Goal: Task Accomplishment & Management: Complete application form

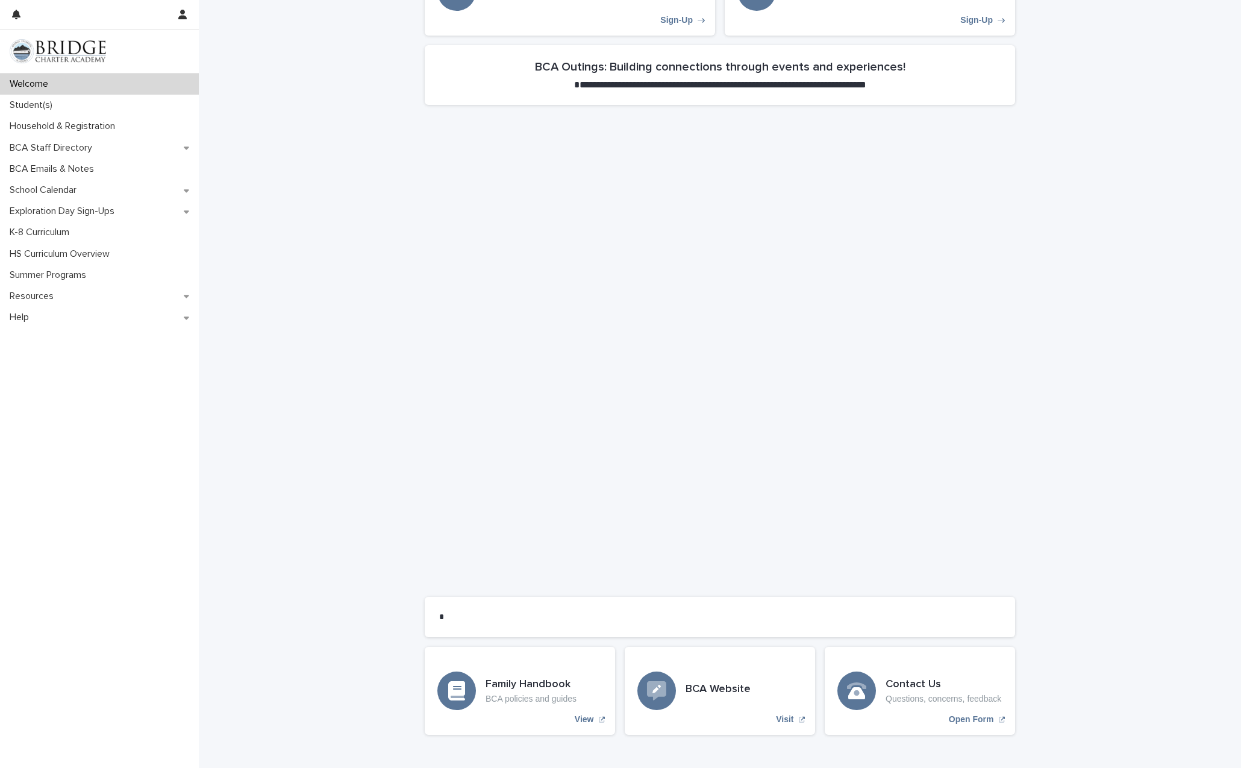
scroll to position [587, 0]
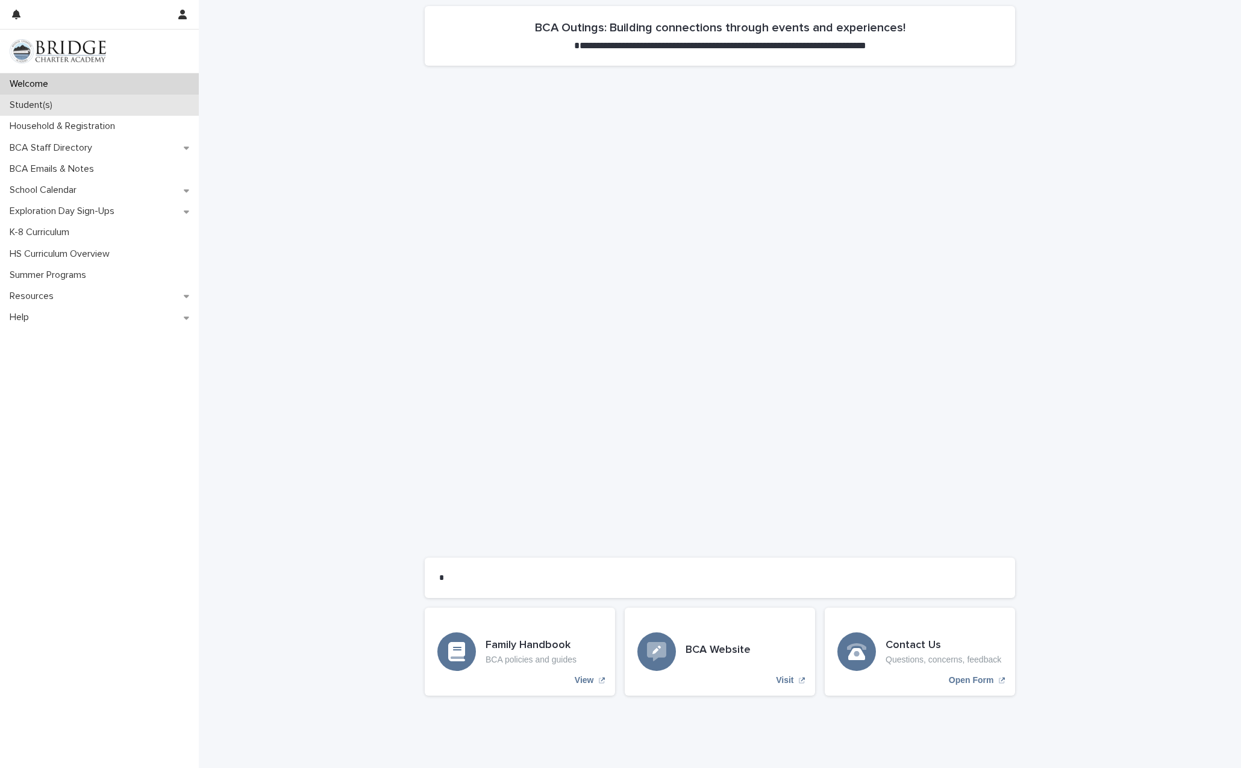
click at [52, 108] on p "Student(s)" at bounding box center [33, 104] width 57 height 11
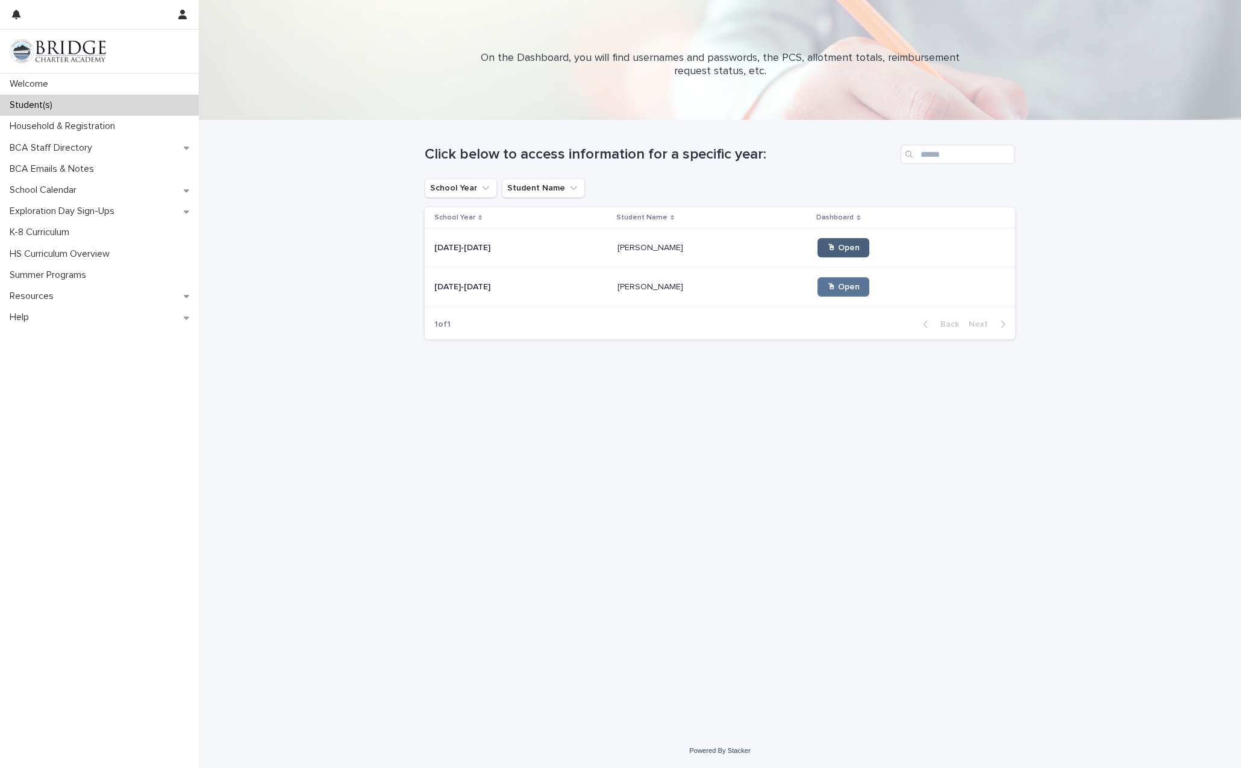
click at [831, 246] on span "🖱 Open" at bounding box center [843, 247] width 33 height 8
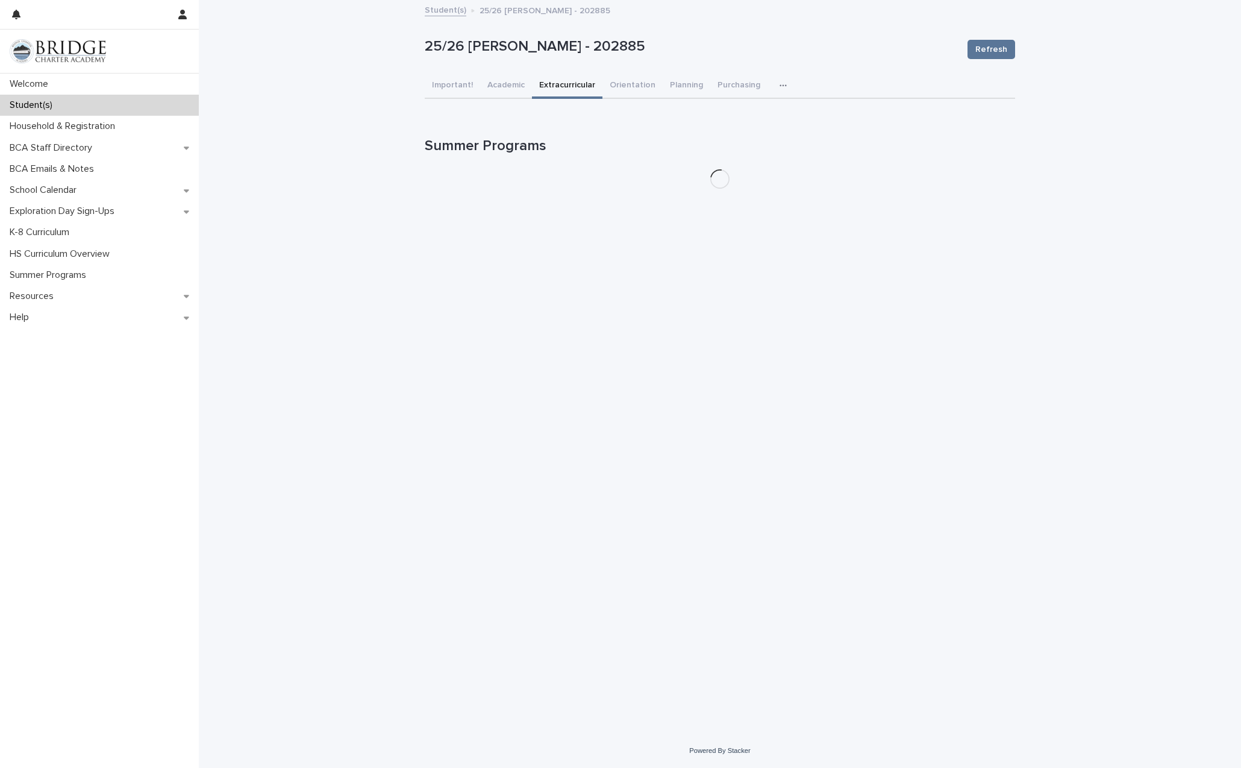
click at [558, 84] on button "Extracurricular" at bounding box center [567, 86] width 70 height 25
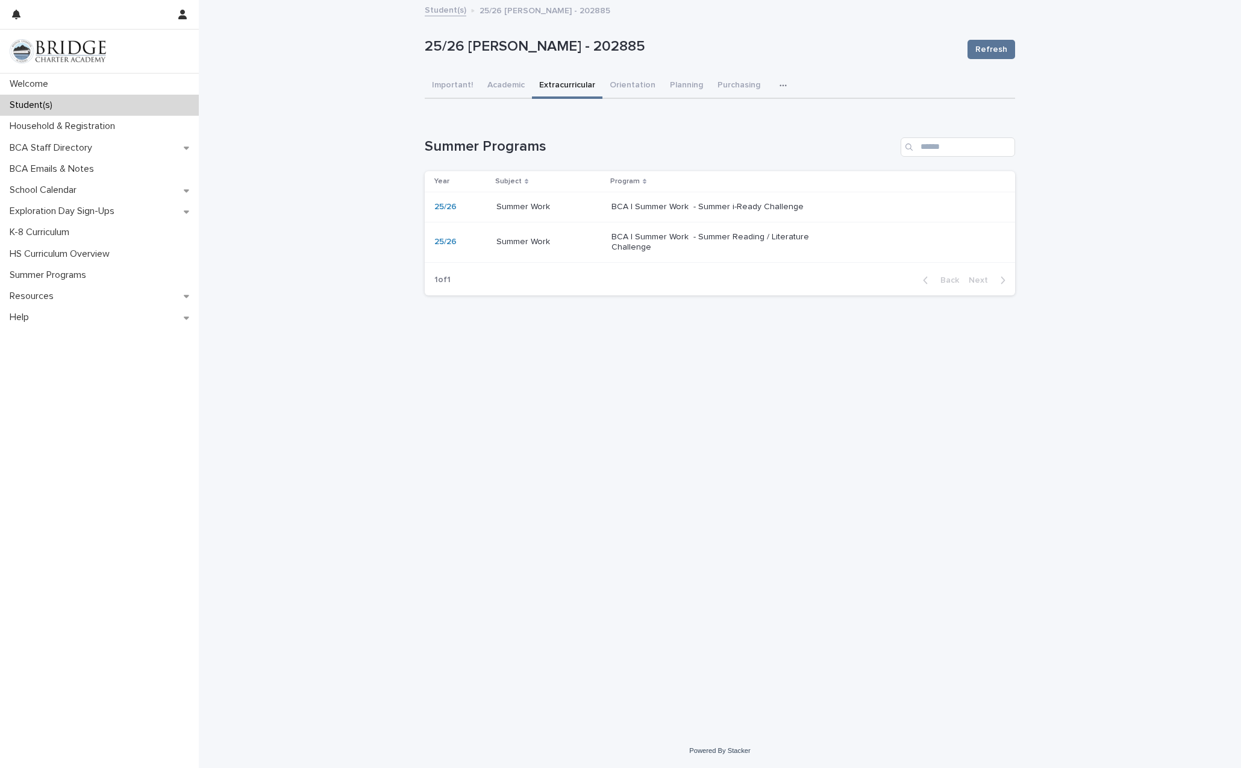
click at [648, 238] on p "BCA | Summer Work - Summer Reading / Literature Challenge" at bounding box center [712, 242] width 201 height 20
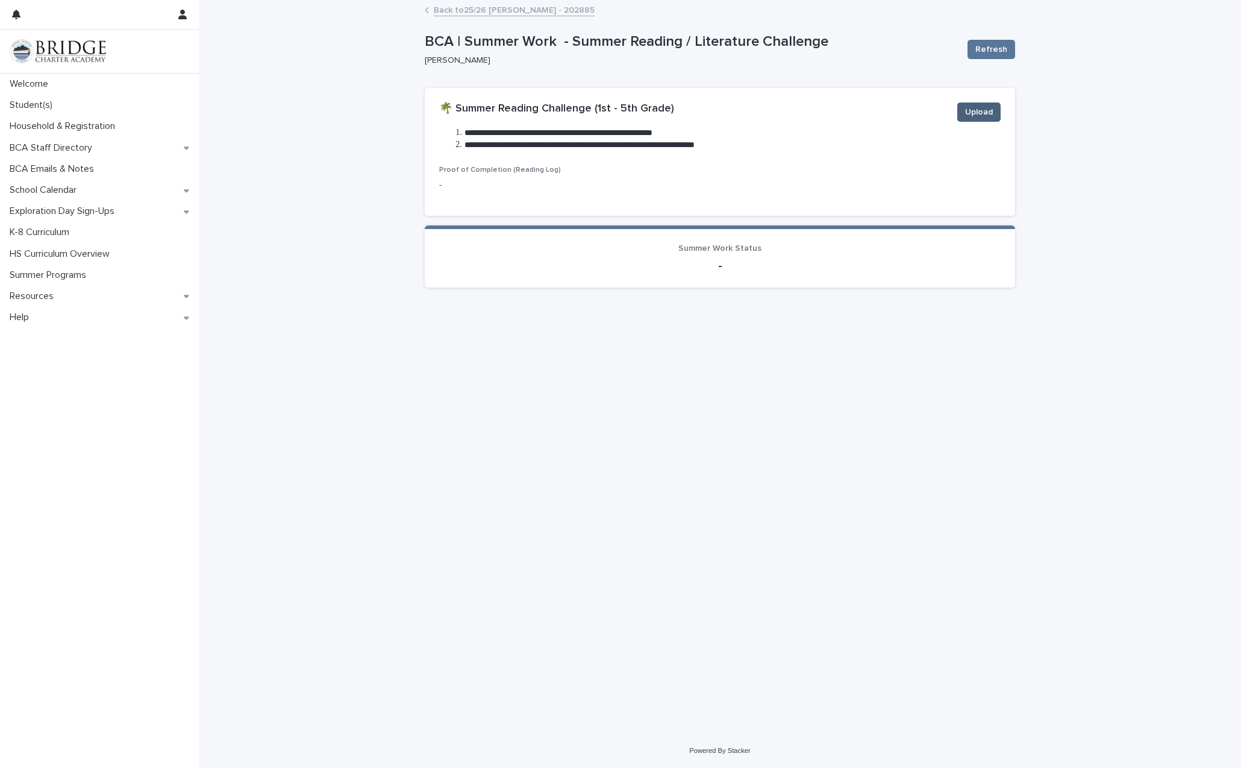
click at [994, 110] on button "Upload" at bounding box center [978, 111] width 43 height 19
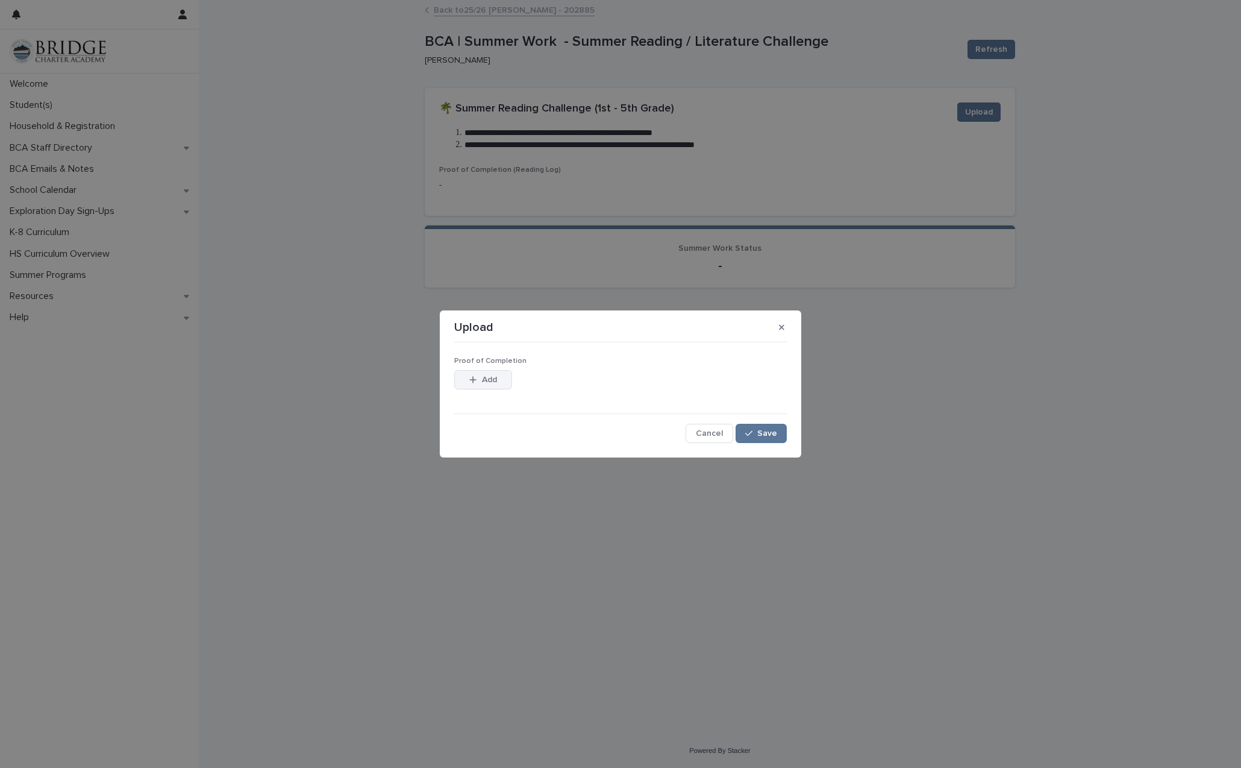
click at [488, 374] on button "Add" at bounding box center [483, 379] width 58 height 19
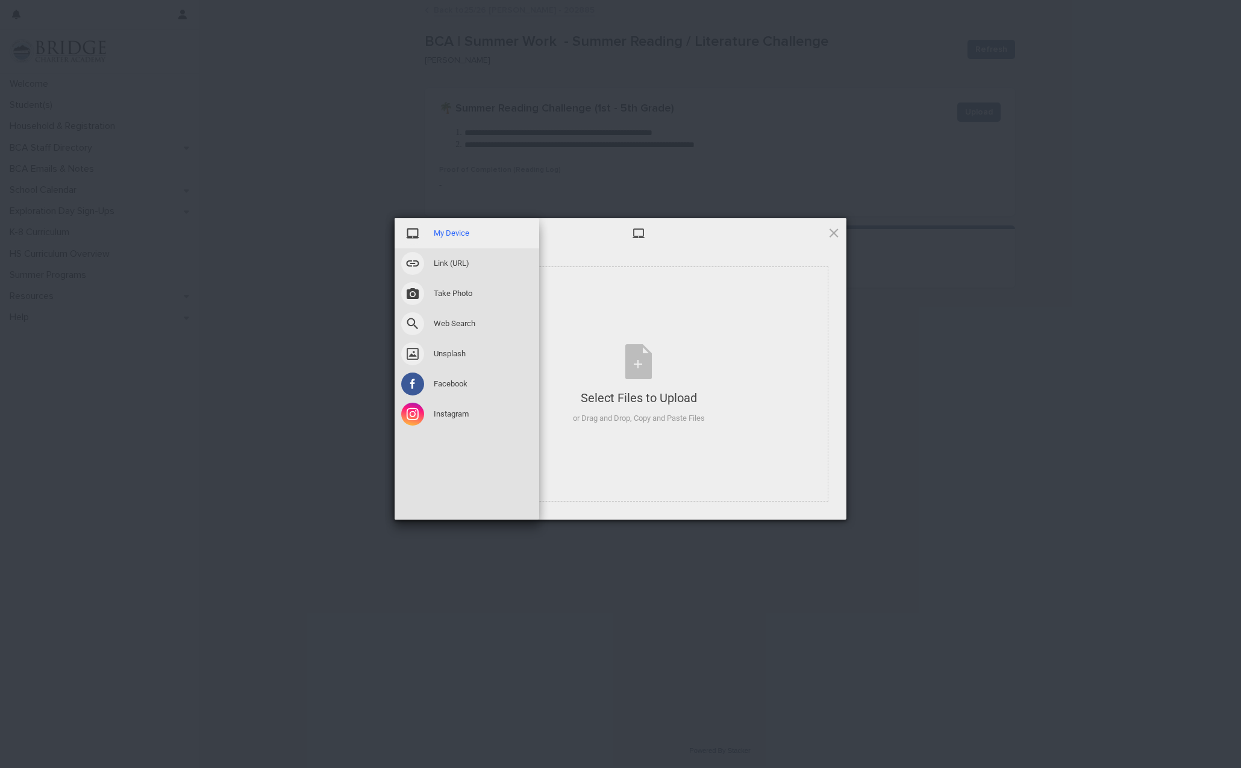
click at [446, 232] on span "My Device" at bounding box center [452, 233] width 36 height 11
click at [455, 231] on span "My Device" at bounding box center [452, 233] width 36 height 11
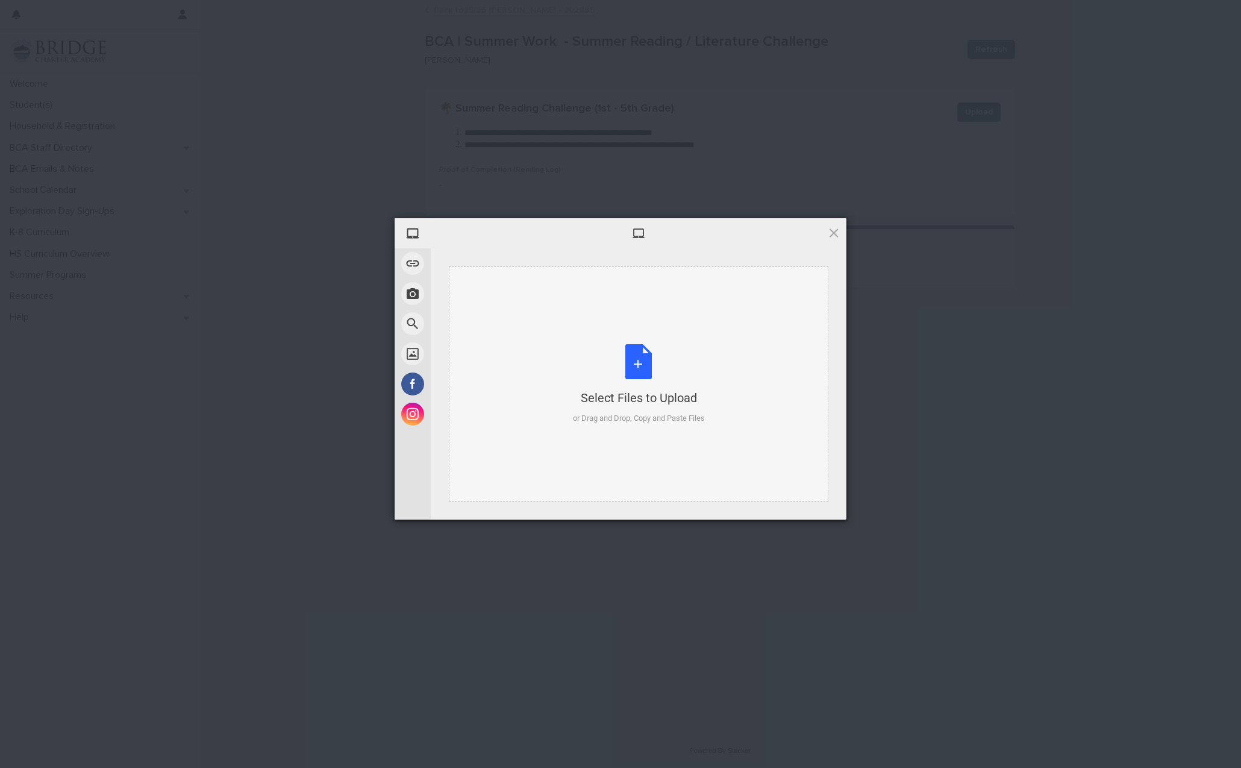
click at [659, 364] on div "Select Files to Upload or Drag and Drop, Copy and Paste Files" at bounding box center [639, 384] width 132 height 80
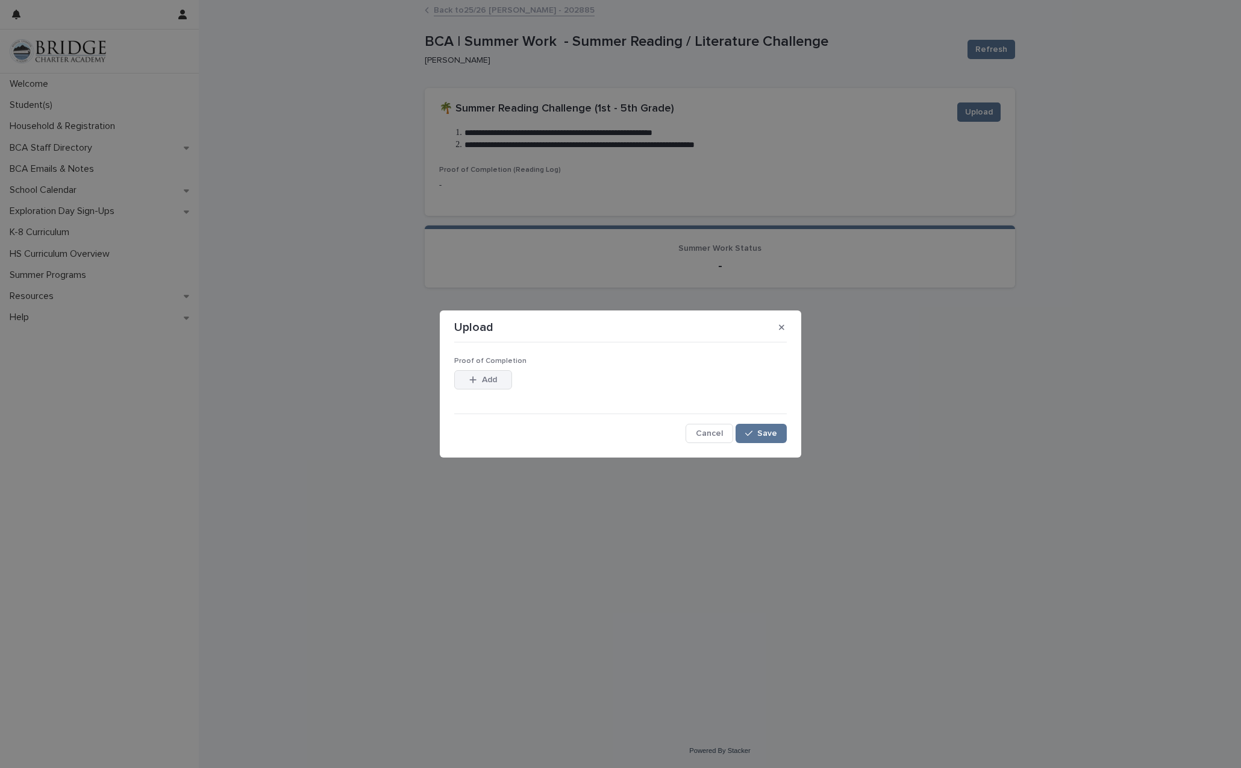
click at [486, 372] on button "Add" at bounding box center [483, 379] width 58 height 19
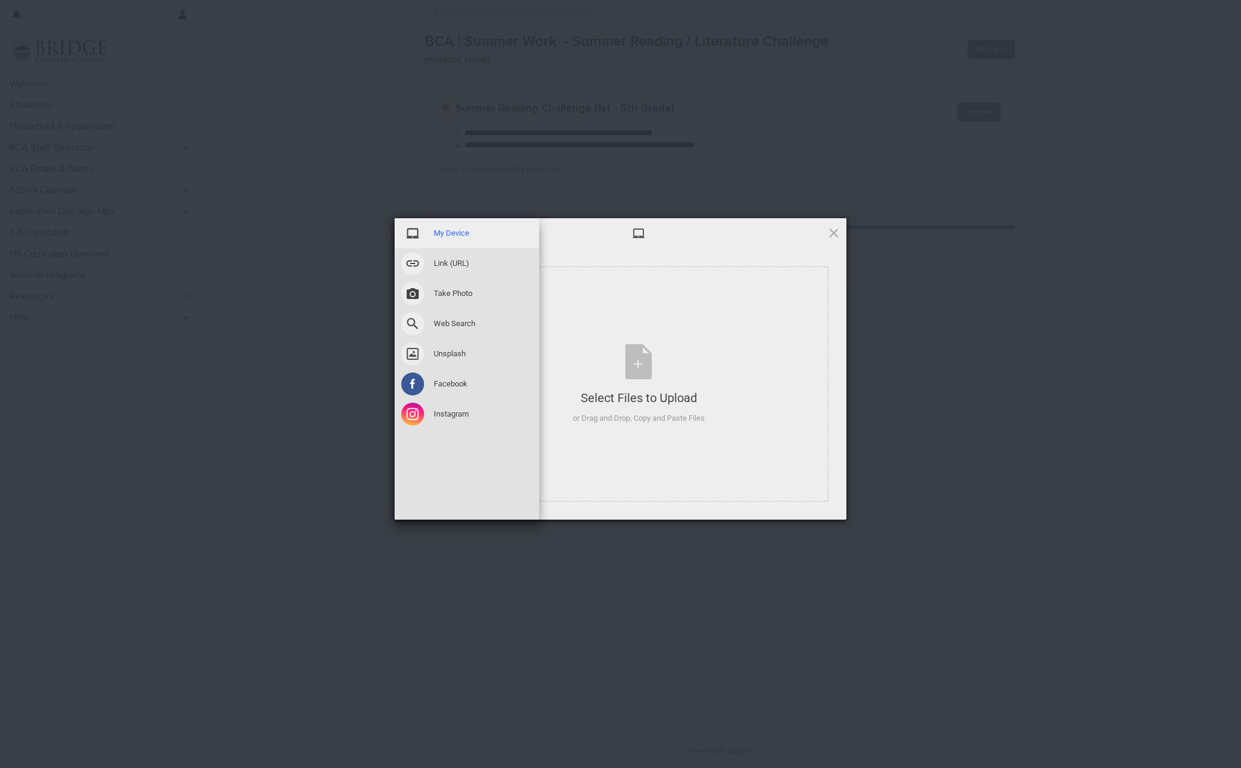
click at [462, 238] on span "My Device" at bounding box center [452, 233] width 36 height 11
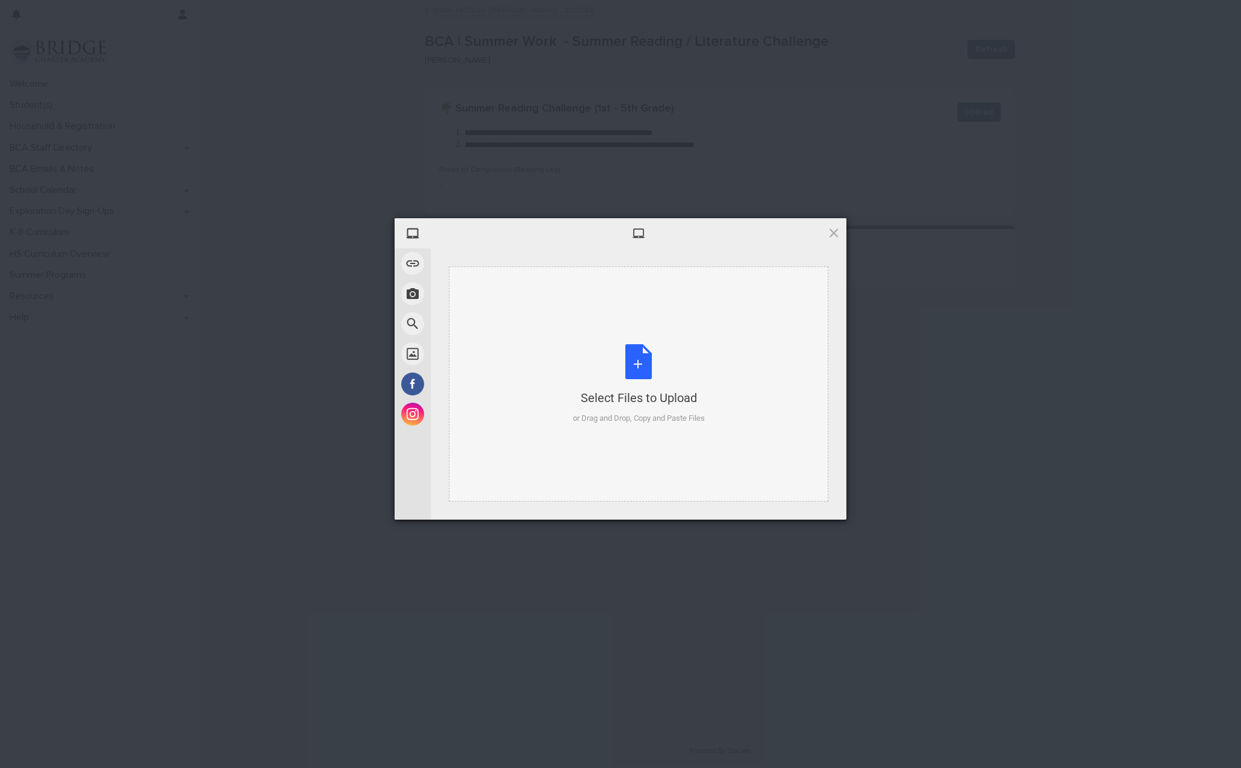
click at [624, 358] on div "Select Files to Upload or Drag and Drop, Copy and Paste Files" at bounding box center [639, 384] width 132 height 80
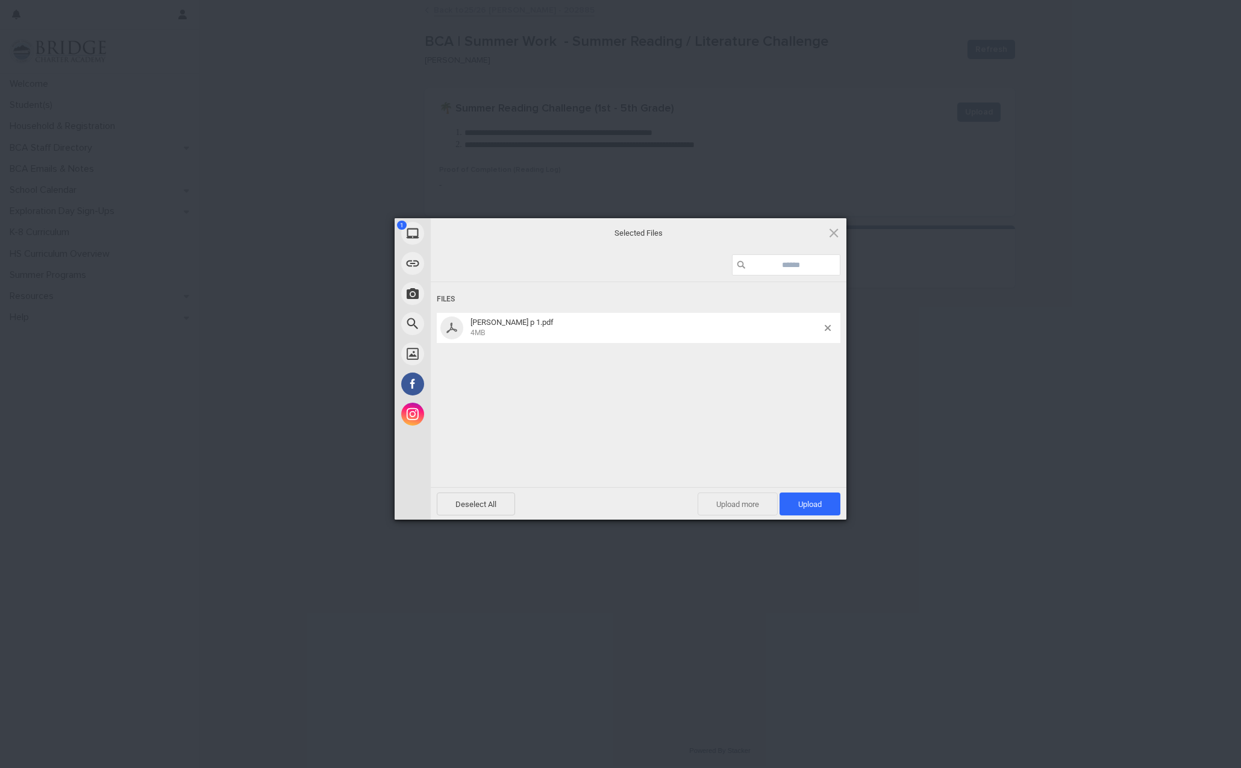
click at [754, 506] on span "Upload more" at bounding box center [738, 503] width 80 height 23
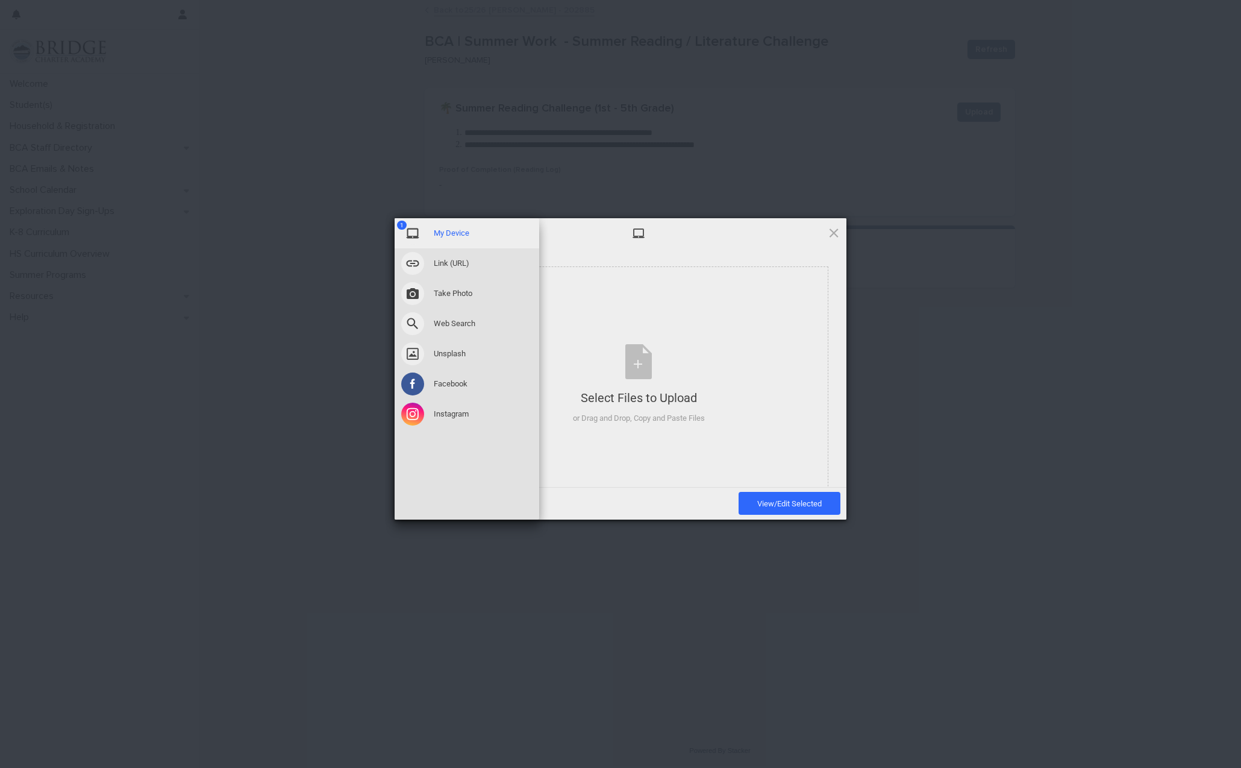
click at [430, 228] on div "1 My Device" at bounding box center [467, 233] width 145 height 30
click at [454, 234] on span "My Device" at bounding box center [452, 233] width 36 height 11
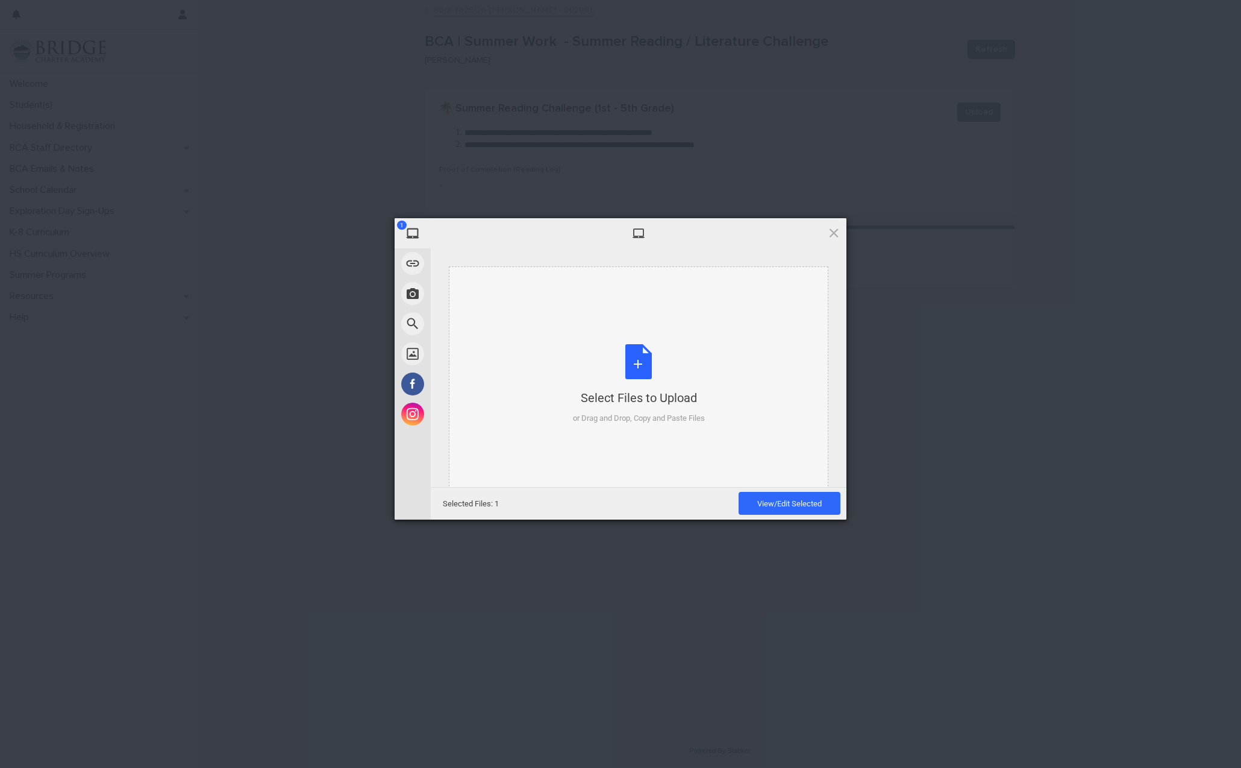
click at [647, 399] on div "Select Files to Upload" at bounding box center [639, 397] width 132 height 17
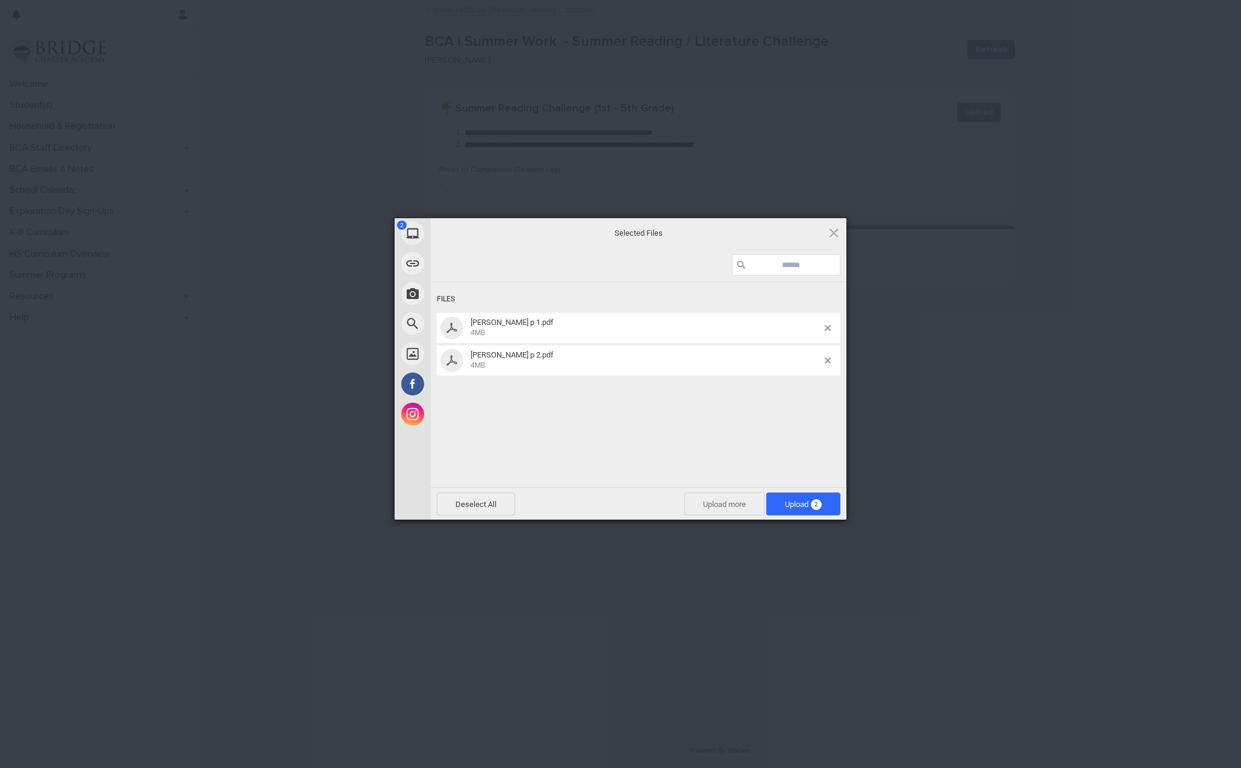
click at [700, 507] on span "Upload more" at bounding box center [724, 503] width 80 height 23
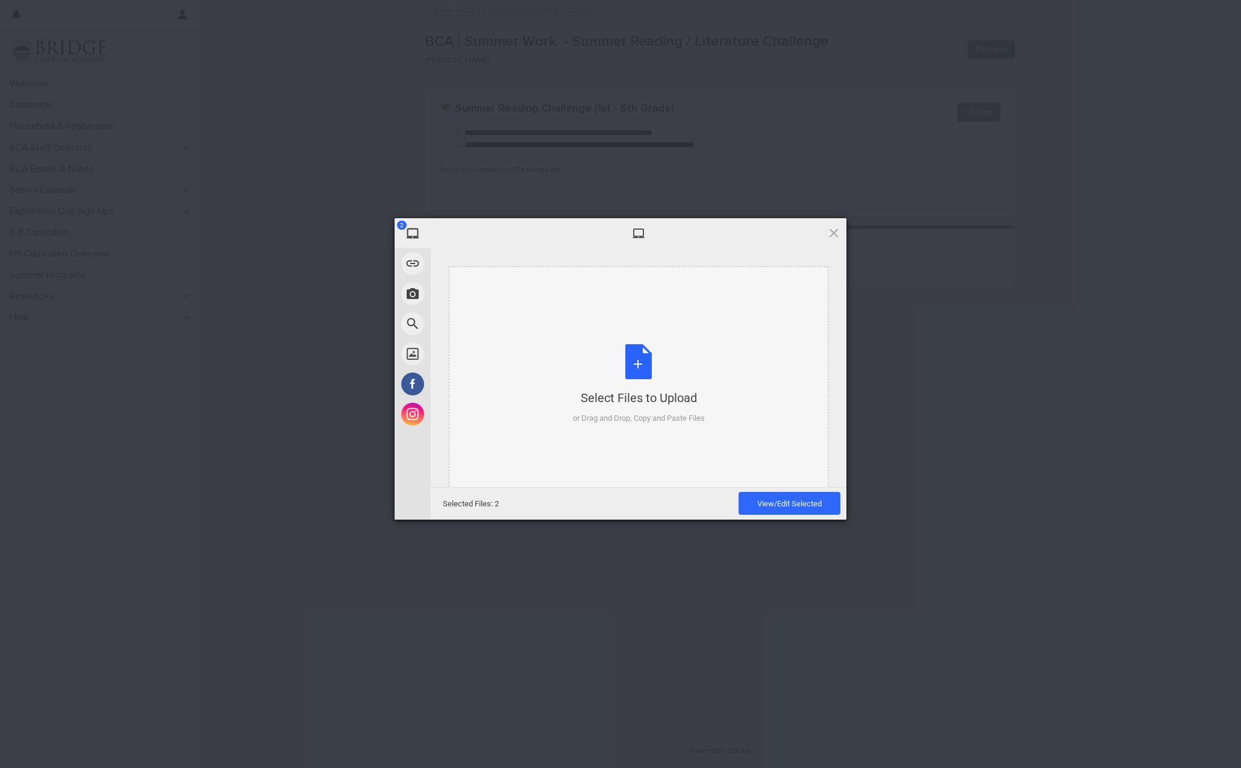
click at [637, 360] on div "Select Files to Upload or Drag and Drop, Copy and Paste Files" at bounding box center [639, 384] width 132 height 80
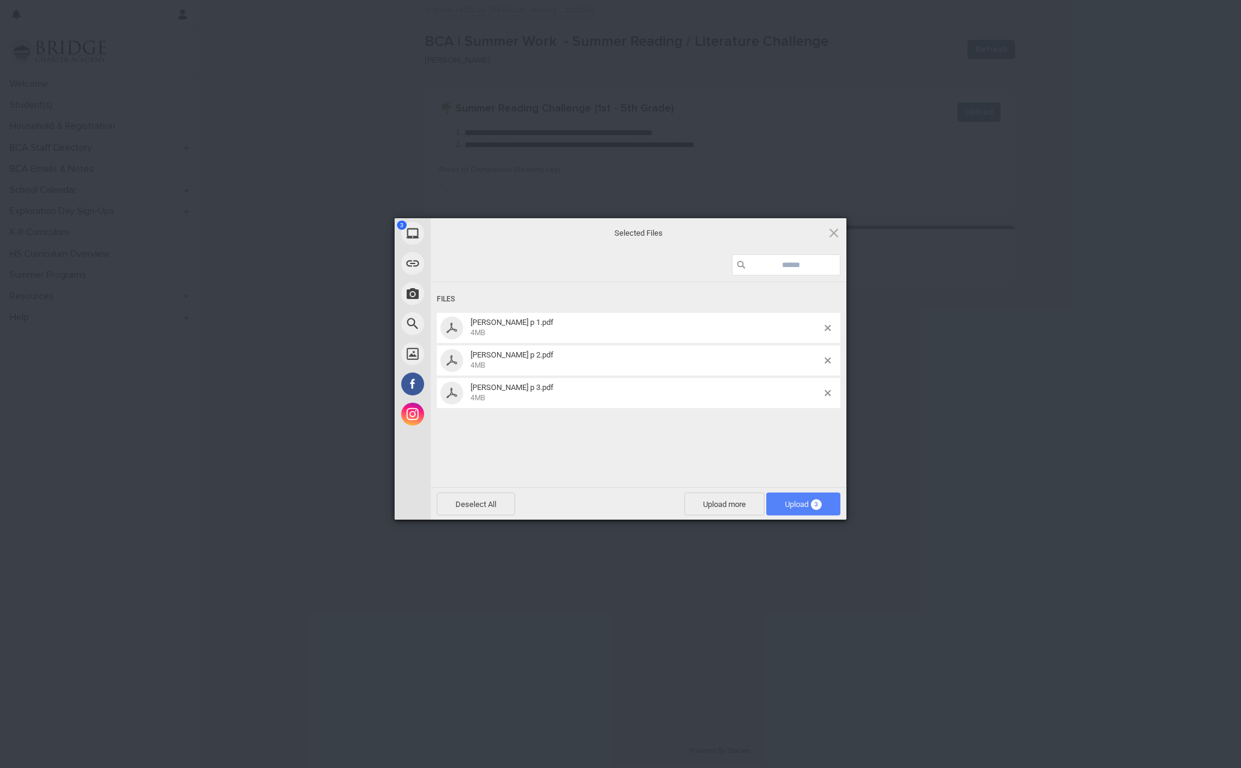
click at [797, 506] on span "Upload 3" at bounding box center [803, 503] width 37 height 9
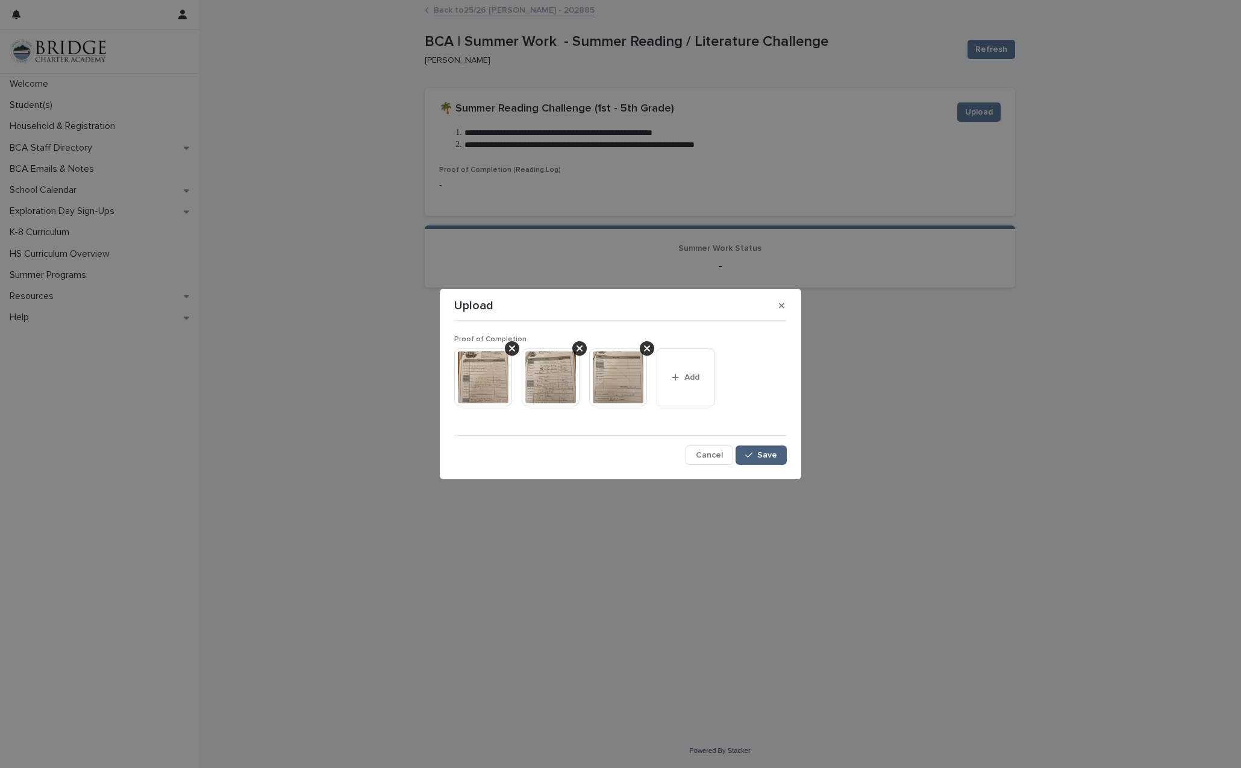
click at [776, 452] on span "Save" at bounding box center [767, 455] width 20 height 8
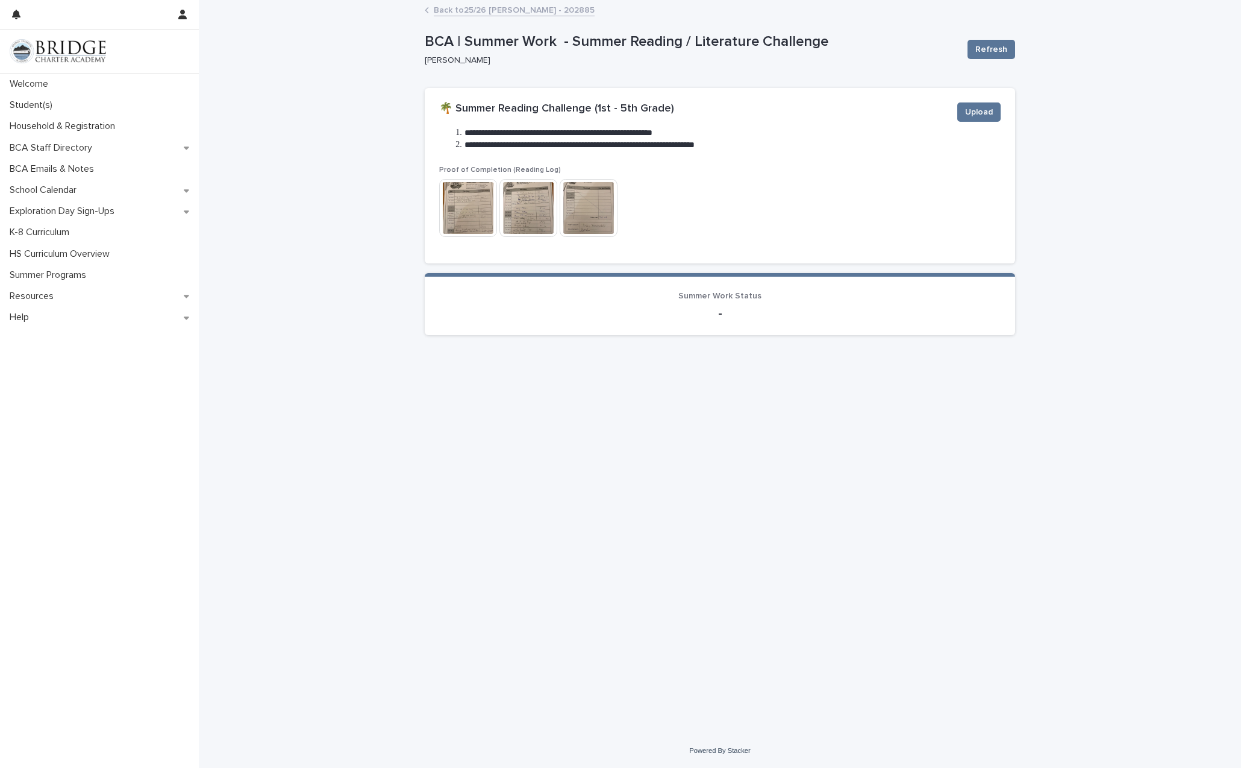
click at [510, 12] on link "Back to 25/26 [PERSON_NAME] - 202885" at bounding box center [514, 9] width 161 height 14
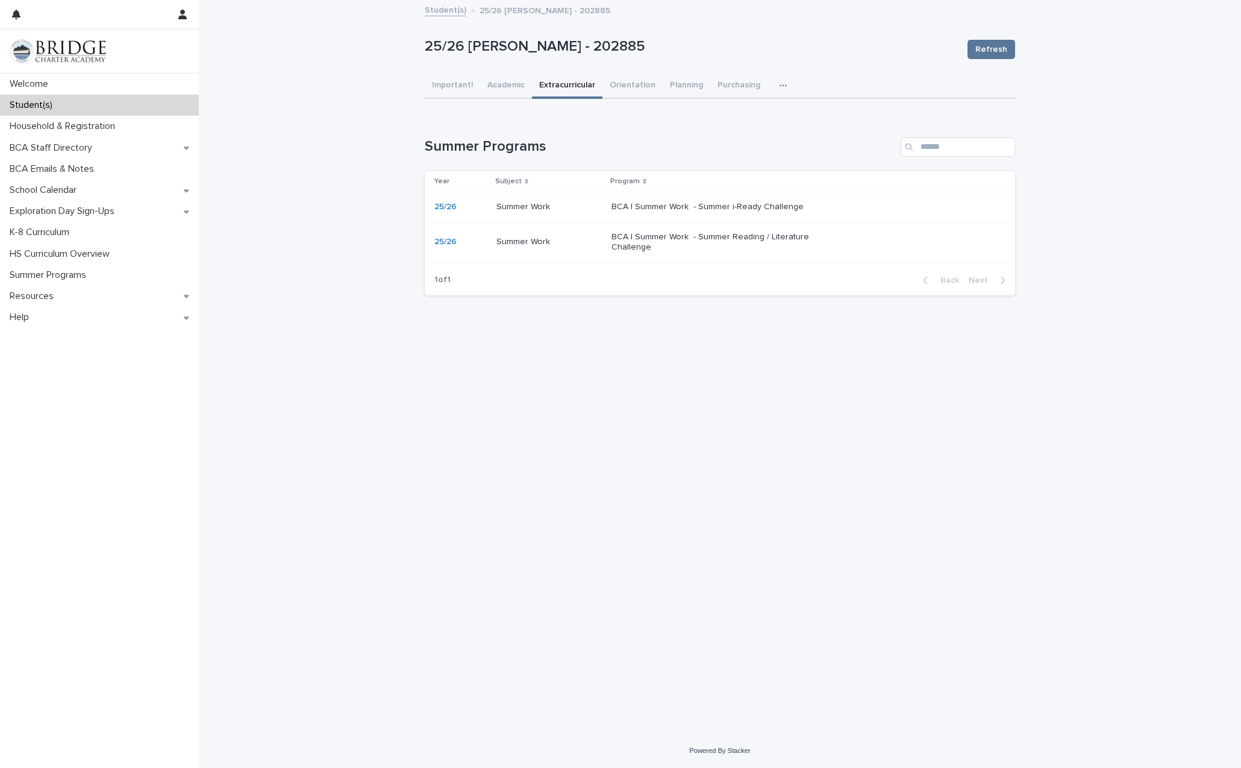
click at [651, 236] on p "BCA | Summer Work - Summer Reading / Literature Challenge" at bounding box center [712, 242] width 201 height 20
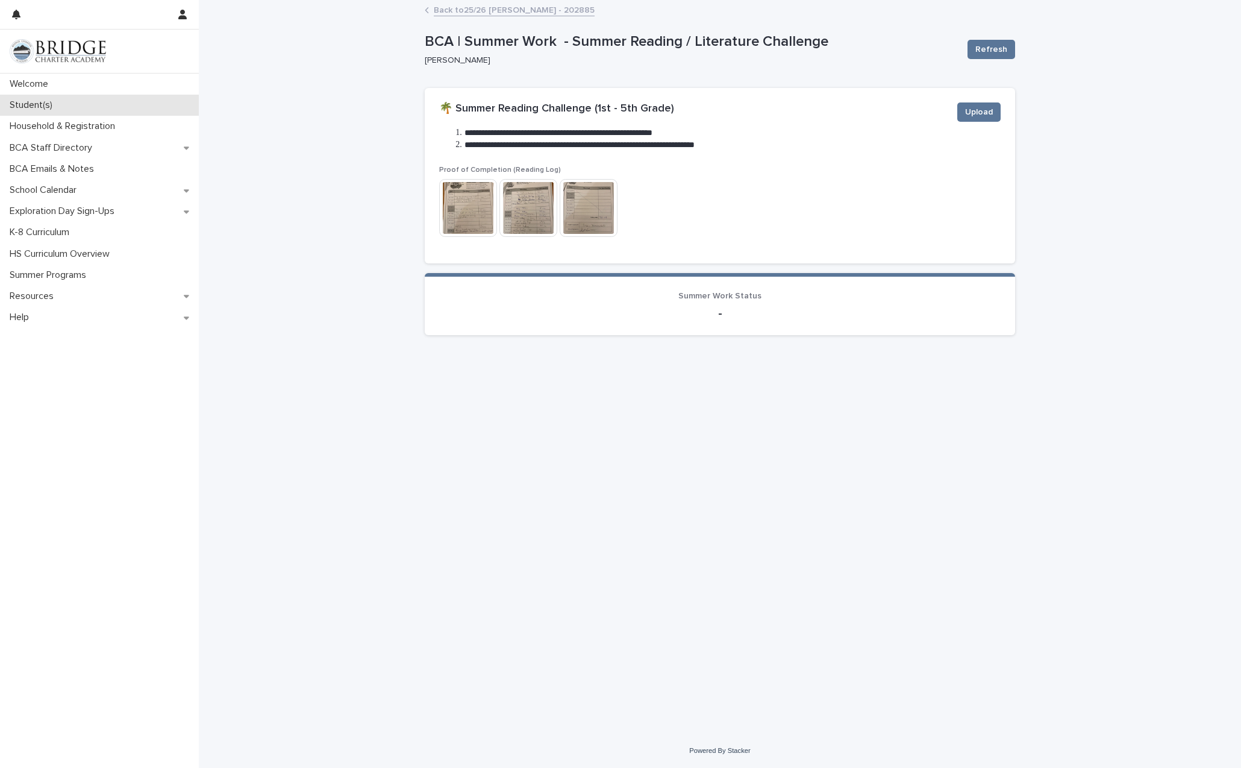
click at [90, 103] on div "Student(s)" at bounding box center [99, 105] width 199 height 21
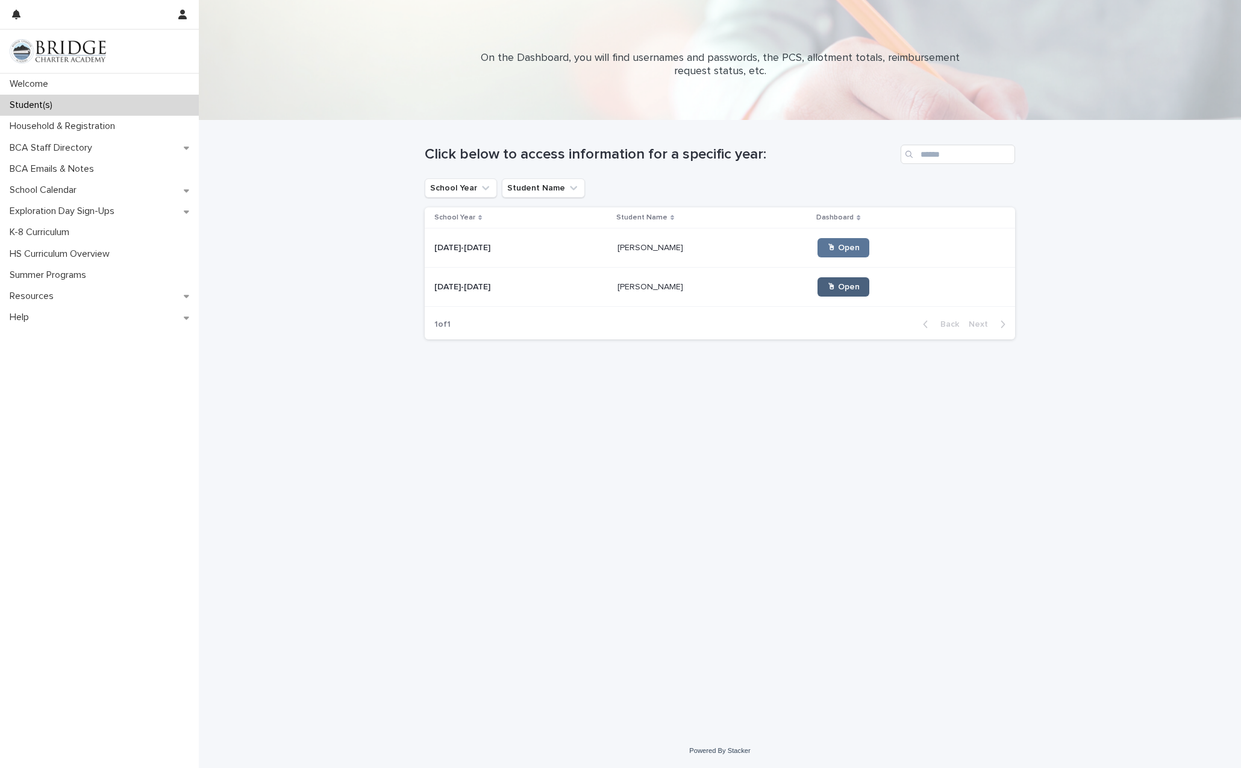
click at [830, 286] on span "🖱 Open" at bounding box center [843, 287] width 33 height 8
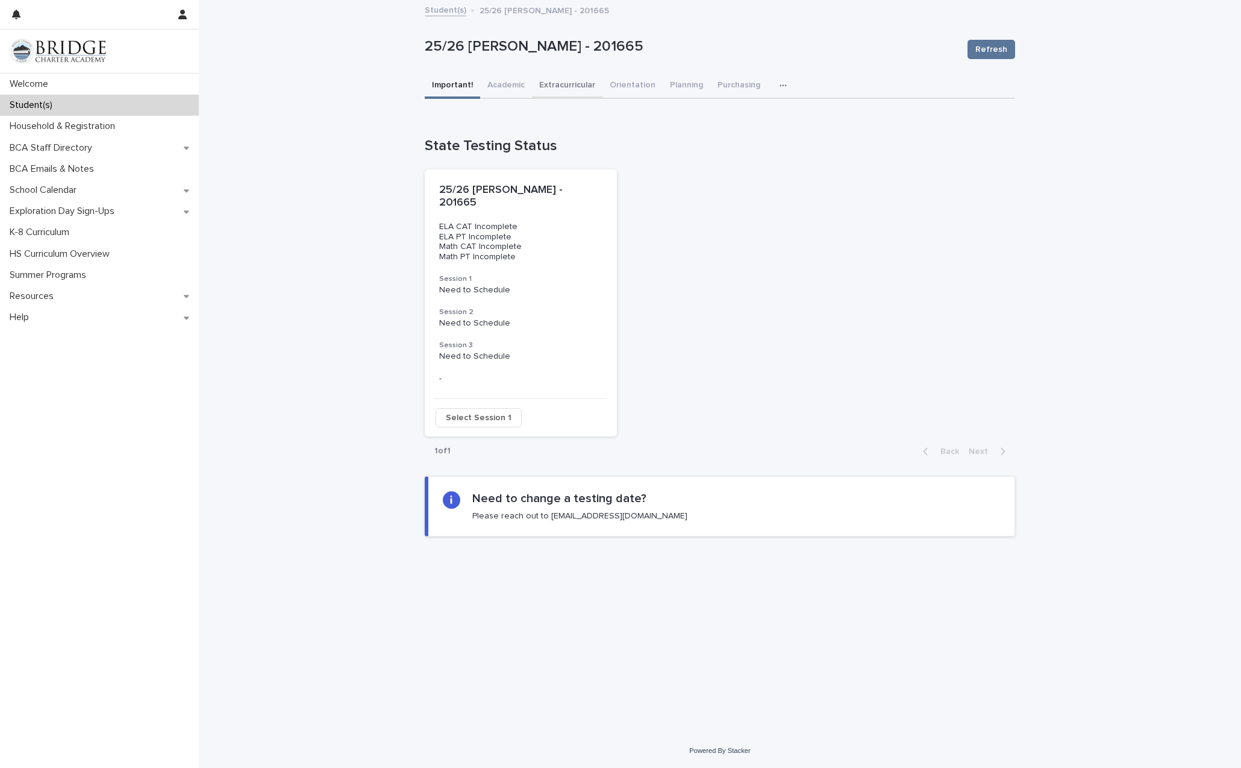
click at [559, 83] on button "Extracurricular" at bounding box center [567, 86] width 70 height 25
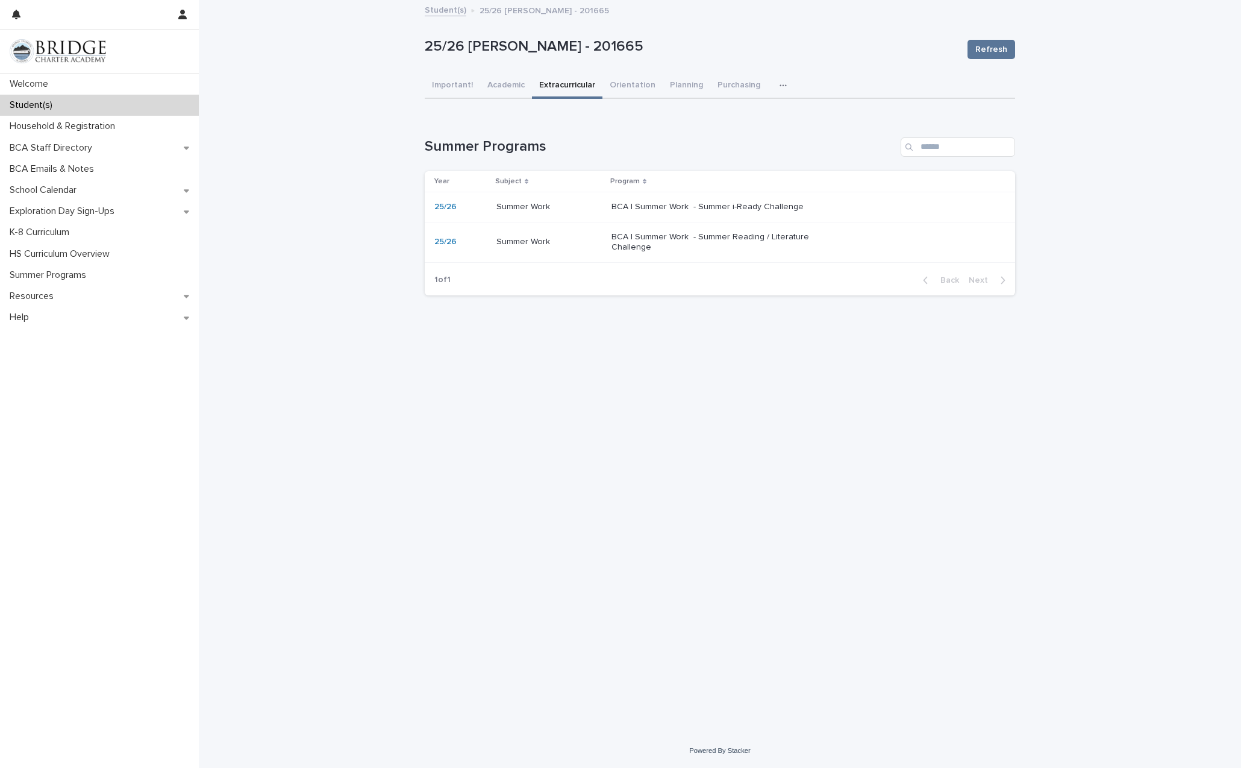
click at [666, 236] on p "BCA | Summer Work - Summer Reading / Literature Challenge" at bounding box center [712, 242] width 201 height 20
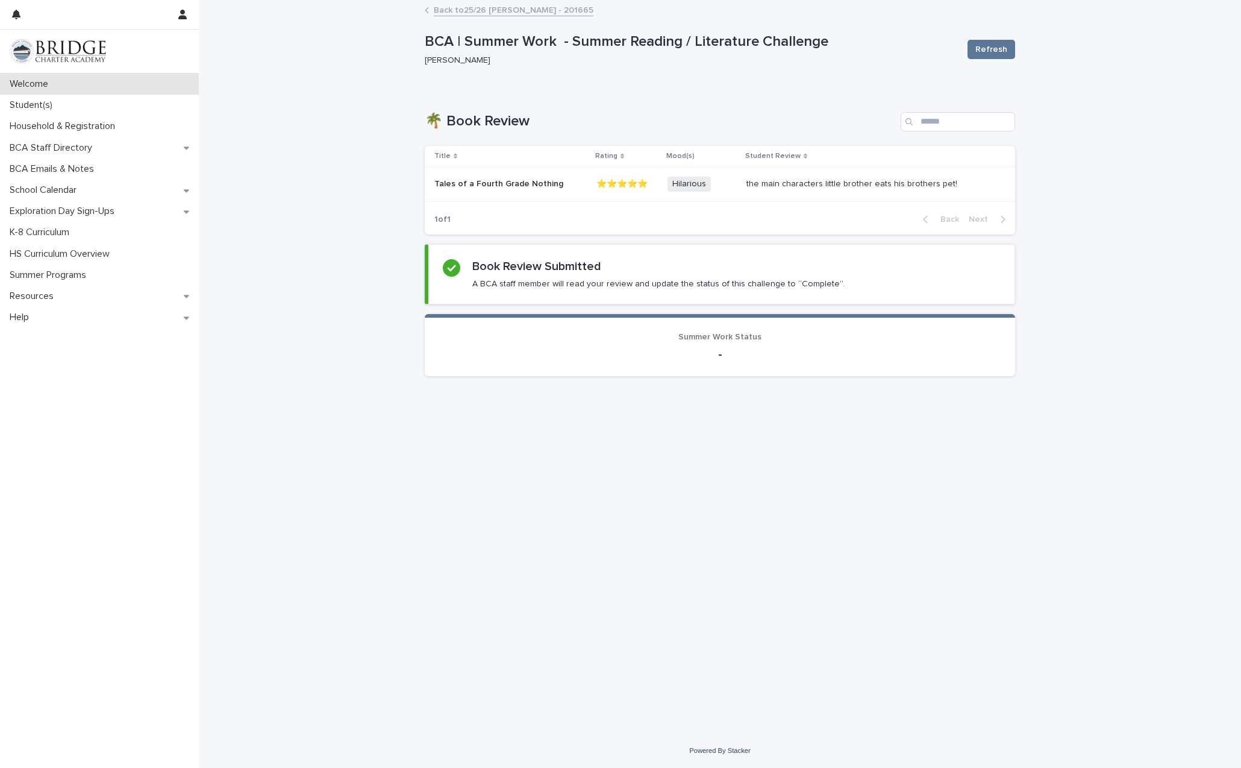
click at [64, 83] on div "Welcome" at bounding box center [99, 84] width 199 height 21
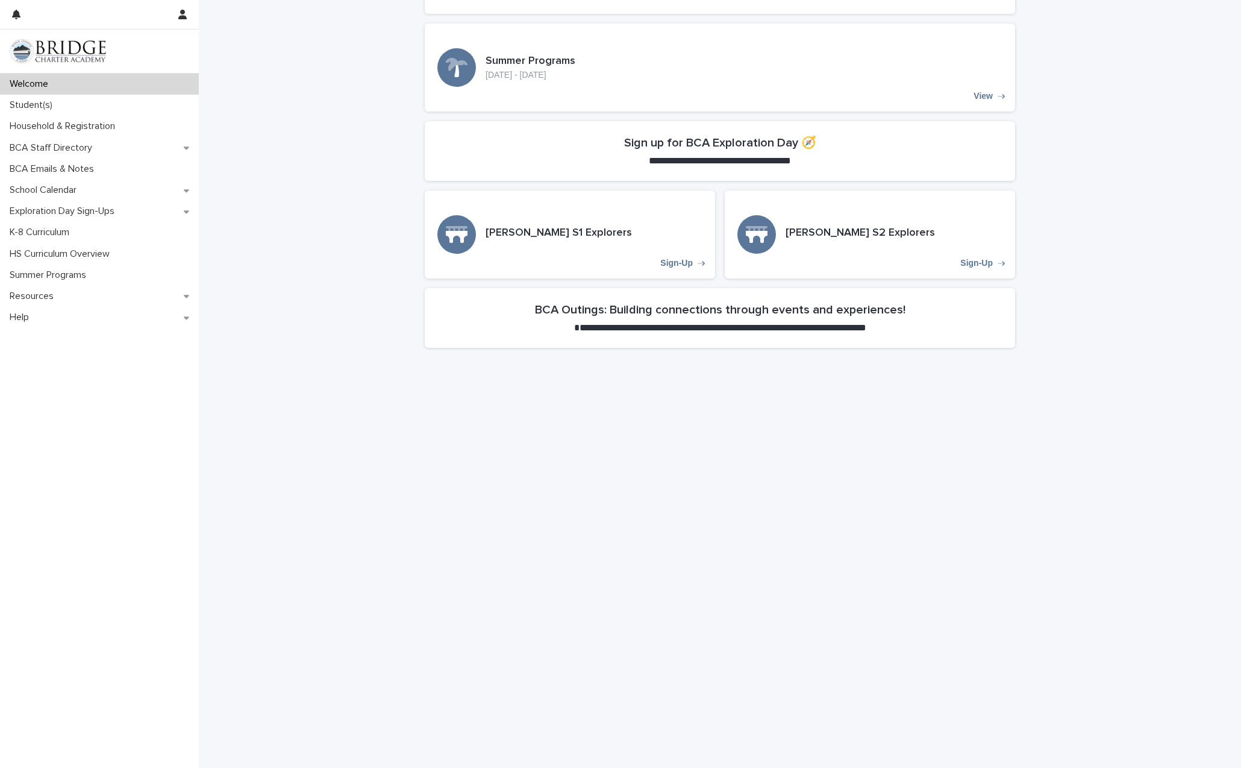
scroll to position [352, 0]
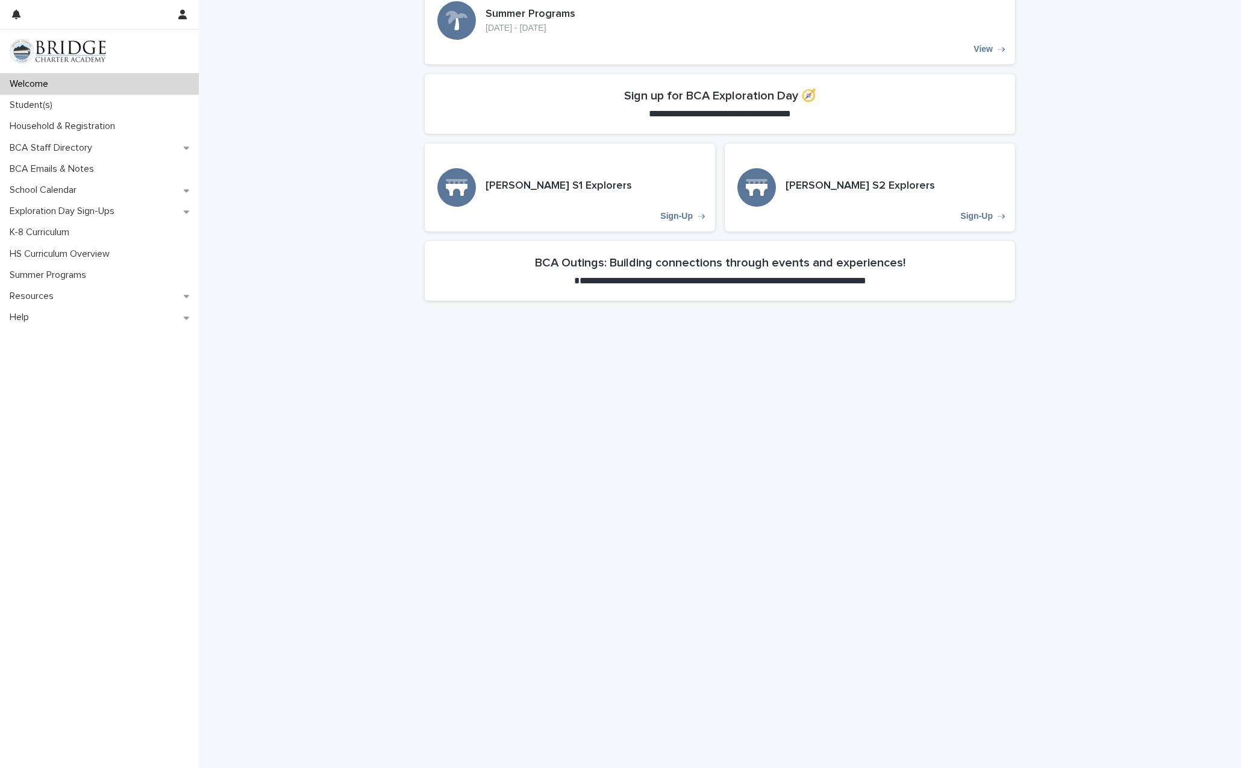
click at [748, 104] on section "**********" at bounding box center [720, 104] width 590 height 60
click at [668, 218] on p "Sign-Up" at bounding box center [676, 216] width 33 height 10
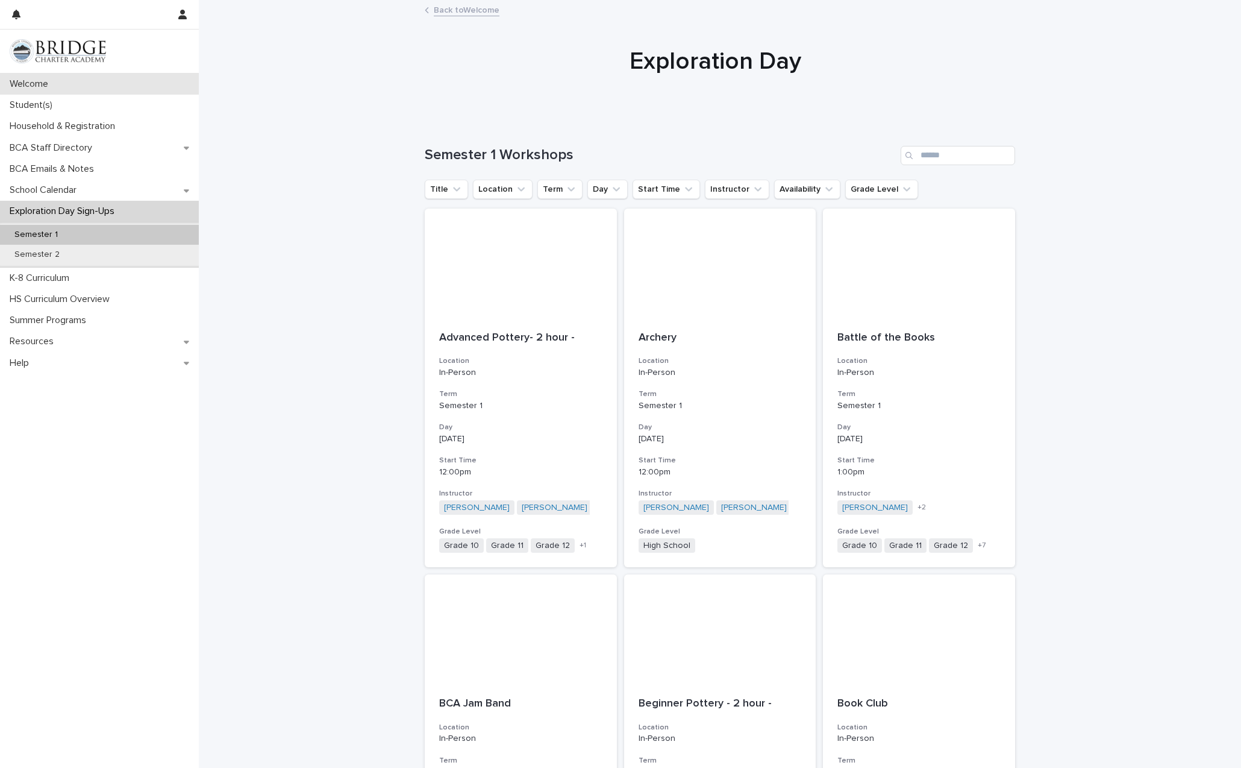
click at [45, 86] on p "Welcome" at bounding box center [31, 83] width 53 height 11
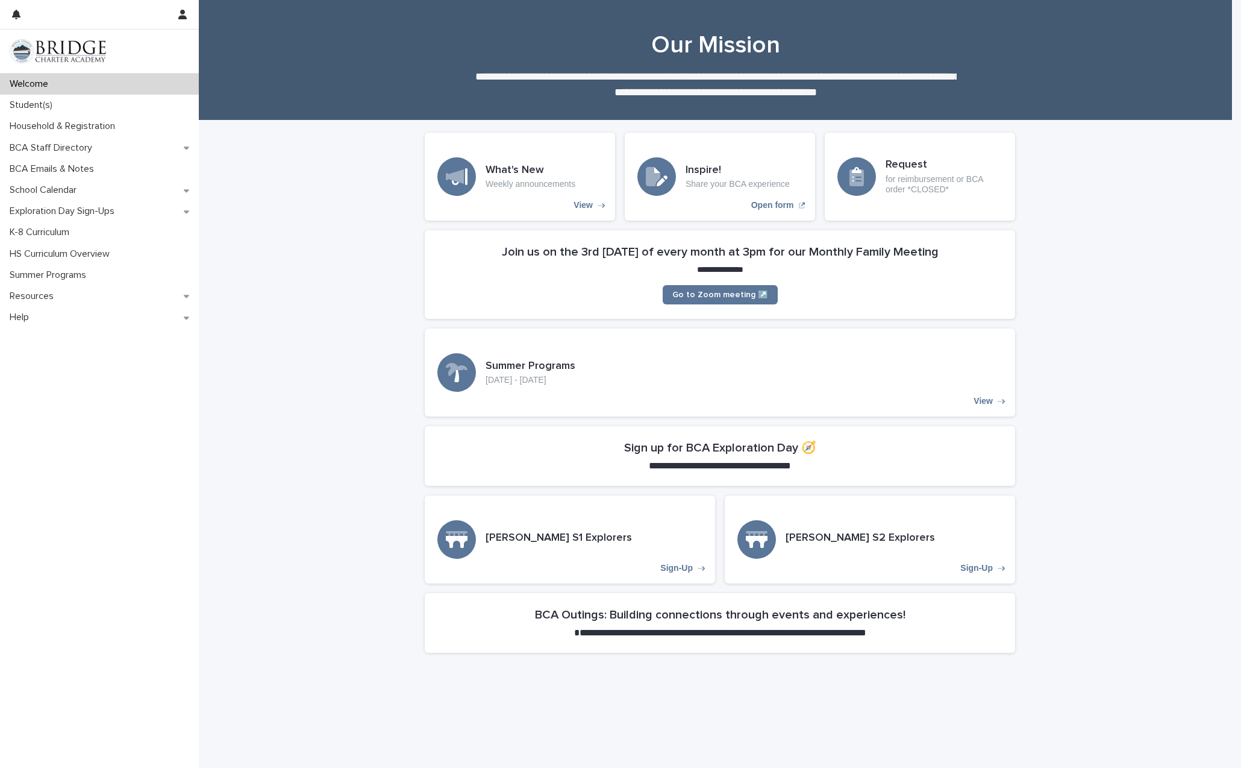
scroll to position [618, 0]
